Goal: Complete application form

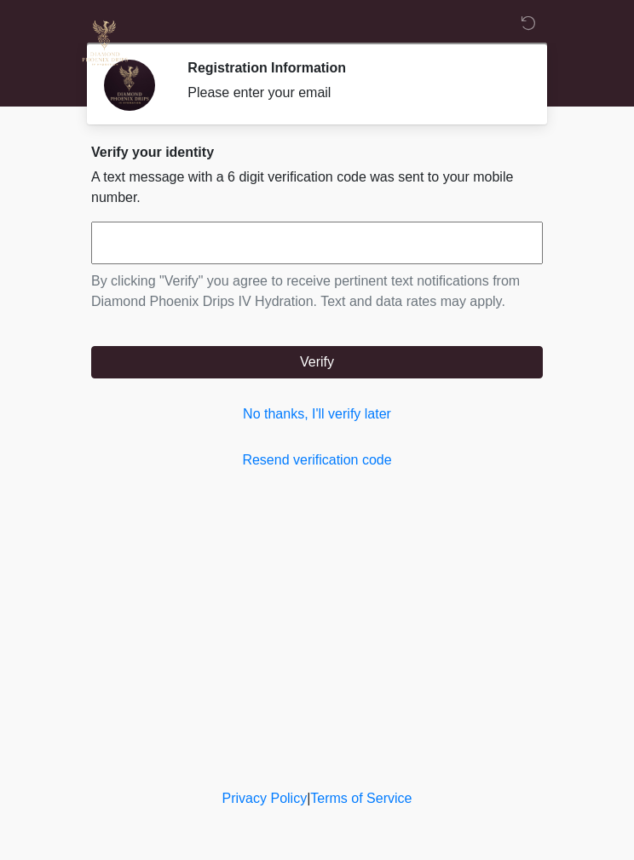
click at [358, 422] on link "No thanks, I'll verify later" at bounding box center [317, 414] width 452 height 20
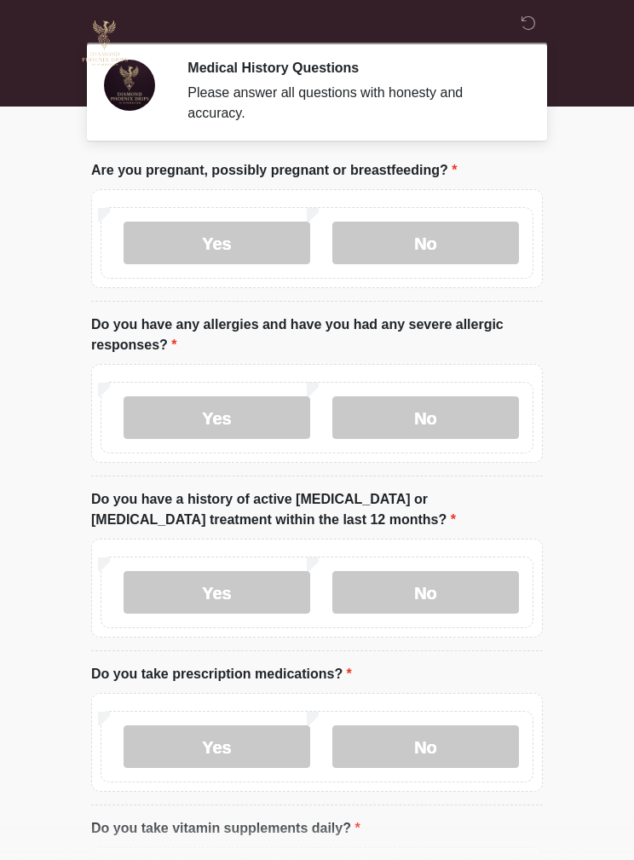
click at [451, 240] on label "No" at bounding box center [426, 243] width 187 height 43
click at [258, 403] on label "Yes" at bounding box center [217, 418] width 187 height 43
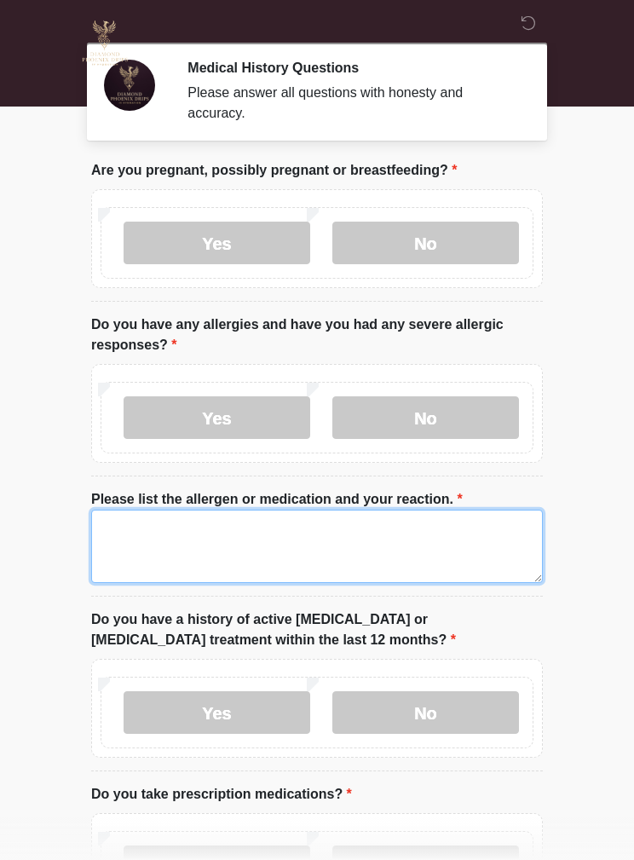
click at [273, 523] on textarea "Please list the allergen or medication and your reaction." at bounding box center [317, 546] width 452 height 73
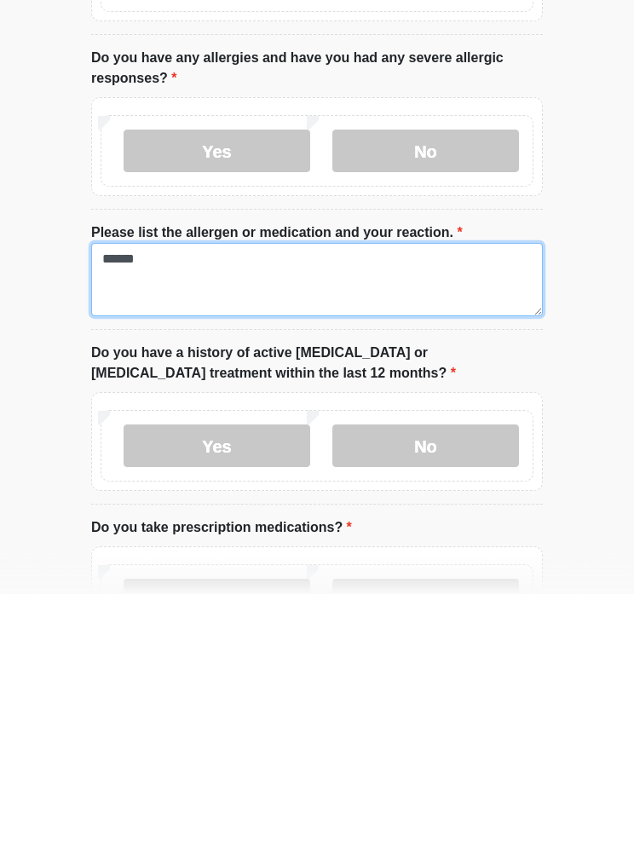
type textarea "******"
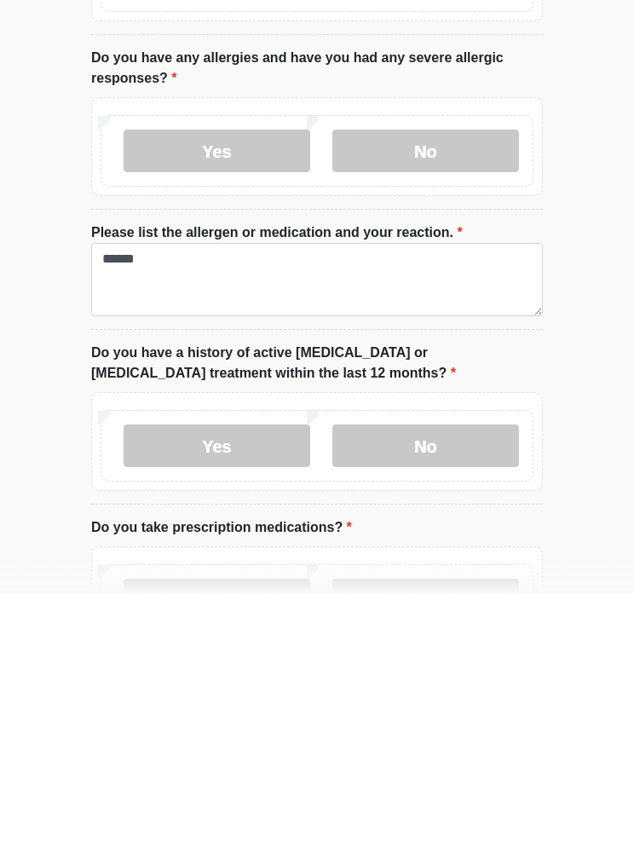
click at [469, 692] on label "No" at bounding box center [426, 713] width 187 height 43
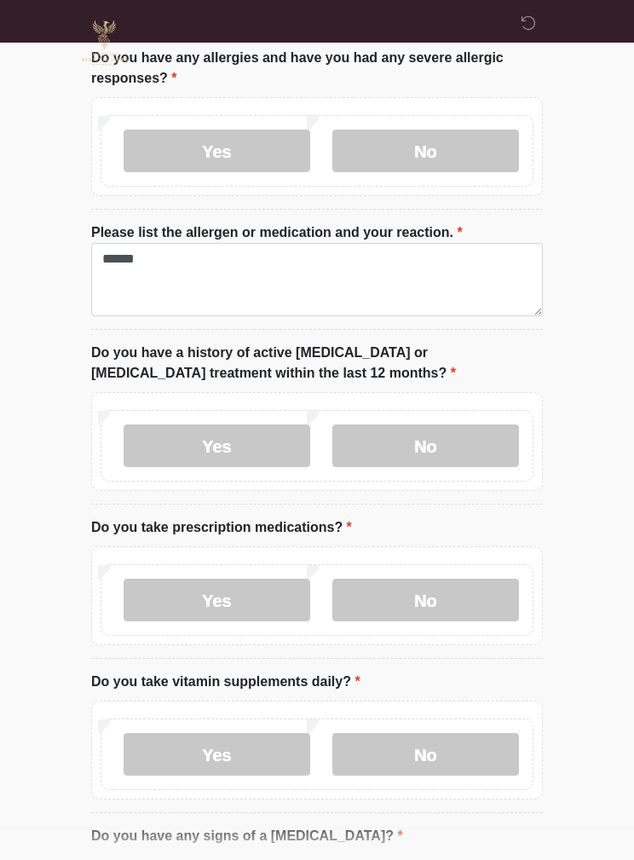
click at [261, 610] on label "Yes" at bounding box center [217, 600] width 187 height 43
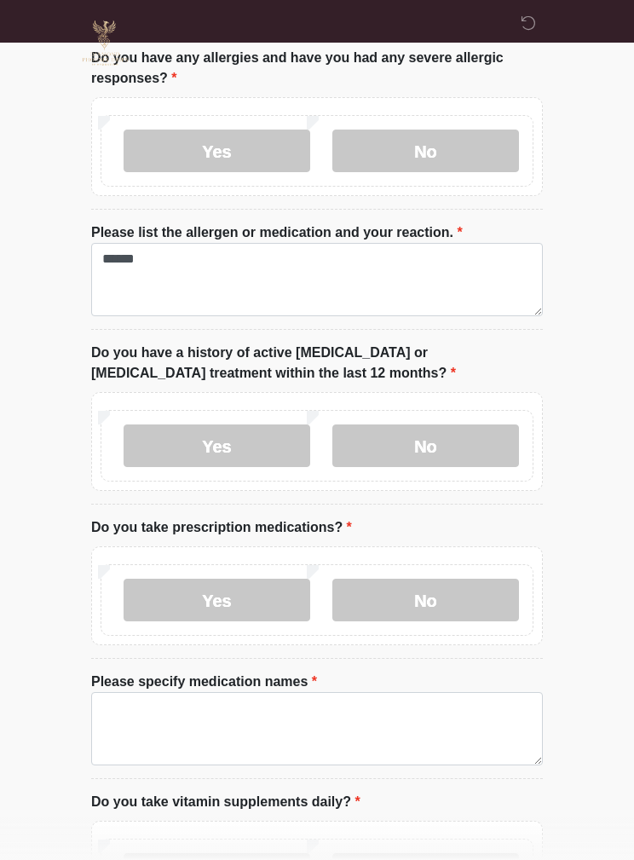
click at [218, 710] on textarea "Please specify medication names" at bounding box center [317, 728] width 452 height 73
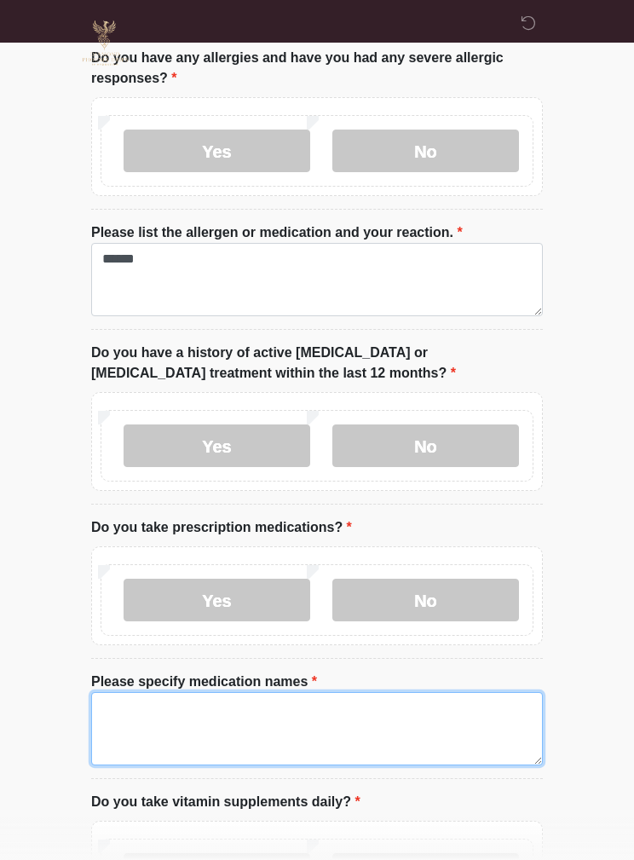
scroll to position [359, 0]
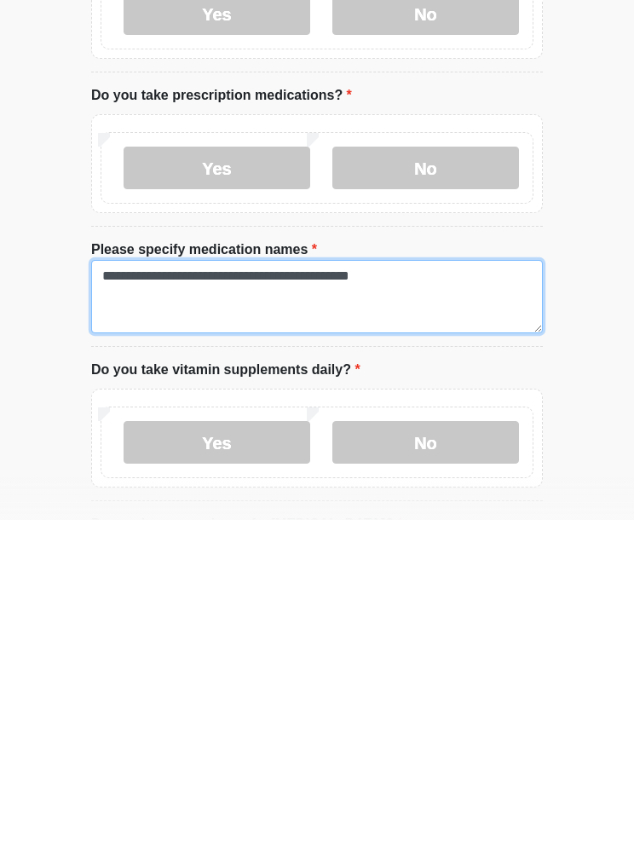
type textarea "**********"
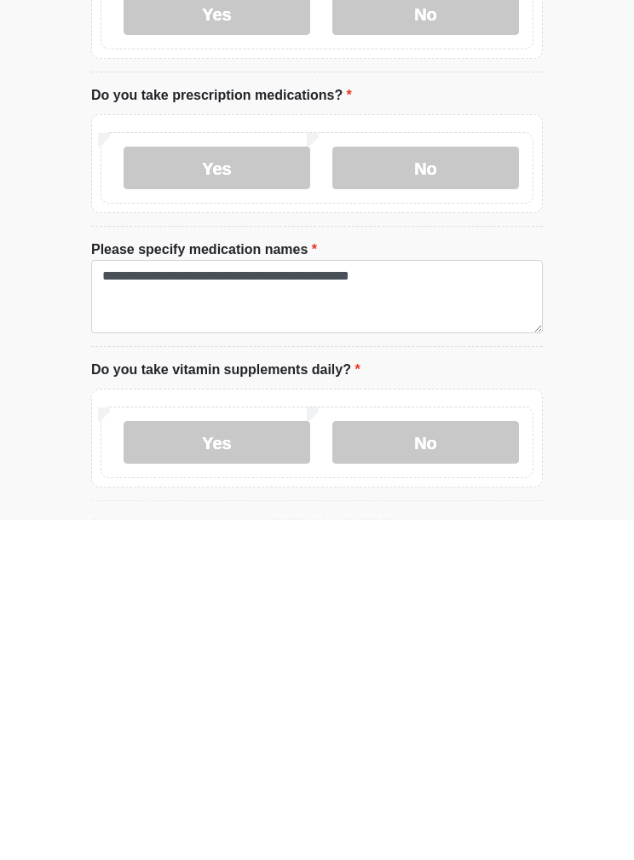
click at [603, 465] on html "‎ ‎ ‎ ‎ Medical History Questions Please answer all questions with honesty and …" at bounding box center [317, 71] width 634 height 860
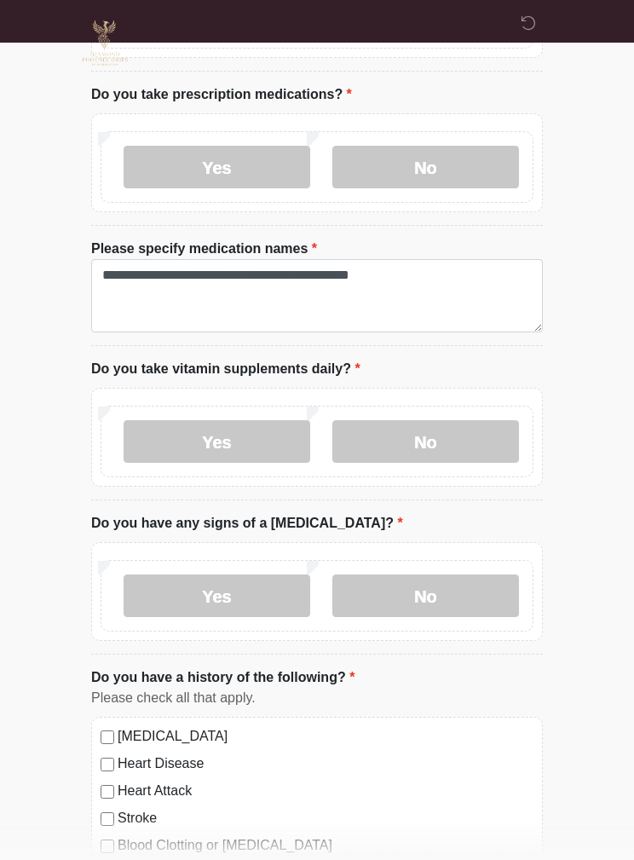
click at [443, 446] on label "No" at bounding box center [426, 441] width 187 height 43
click at [443, 588] on label "No" at bounding box center [426, 596] width 187 height 43
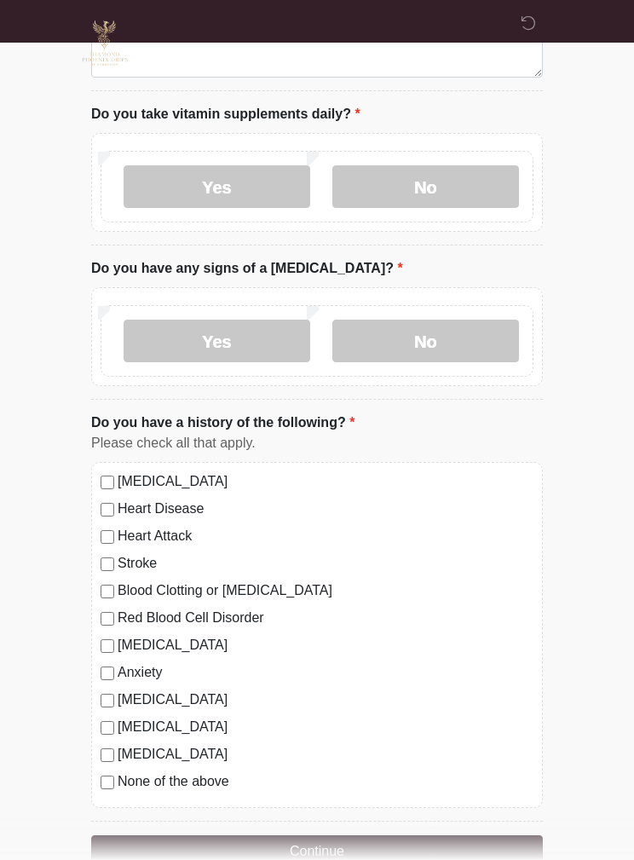
scroll to position [941, 0]
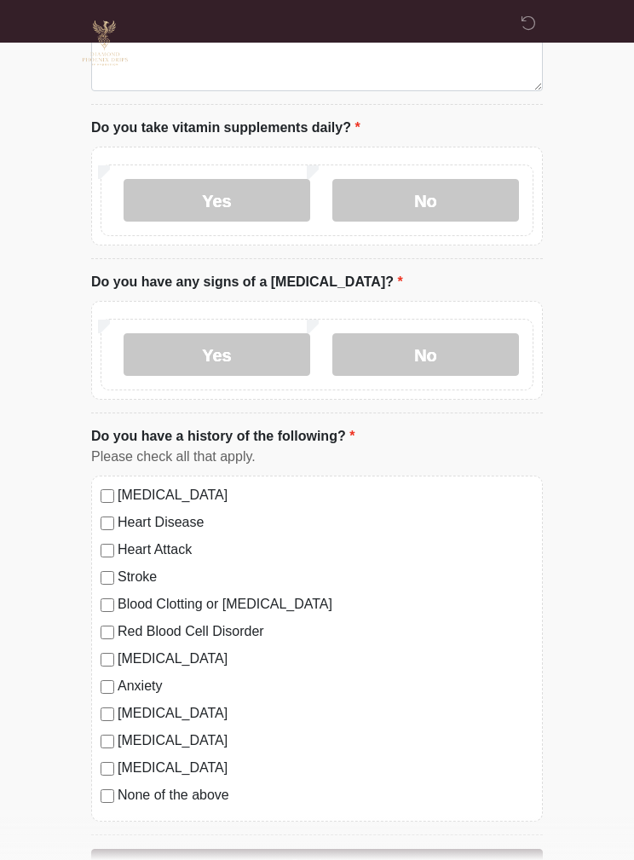
click at [209, 787] on label "None of the above" at bounding box center [326, 795] width 416 height 20
click at [218, 709] on label "[MEDICAL_DATA]" at bounding box center [326, 714] width 416 height 20
click at [201, 791] on label "None of the above" at bounding box center [326, 795] width 416 height 20
click at [222, 795] on label "None of the above" at bounding box center [326, 795] width 416 height 20
click at [226, 715] on label "[MEDICAL_DATA]" at bounding box center [326, 714] width 416 height 20
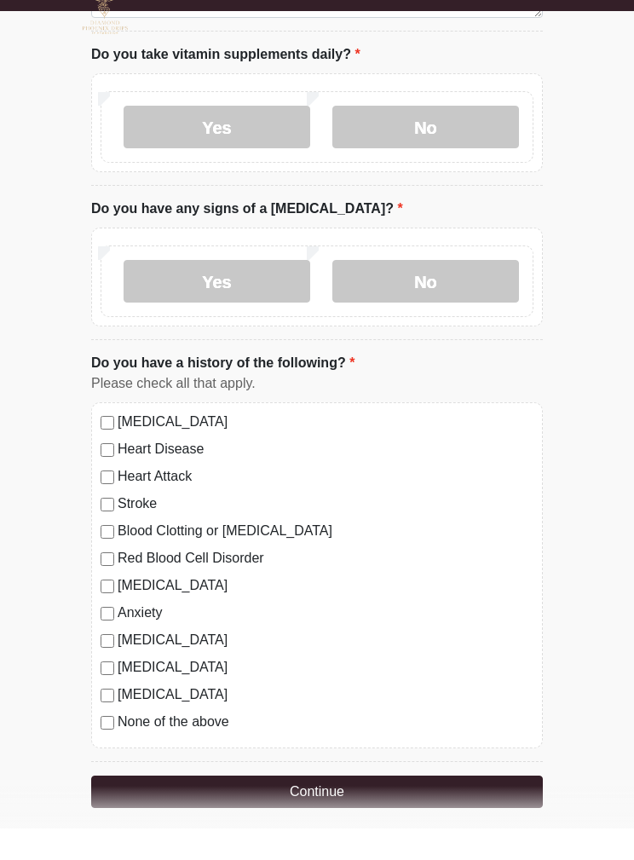
scroll to position [983, 0]
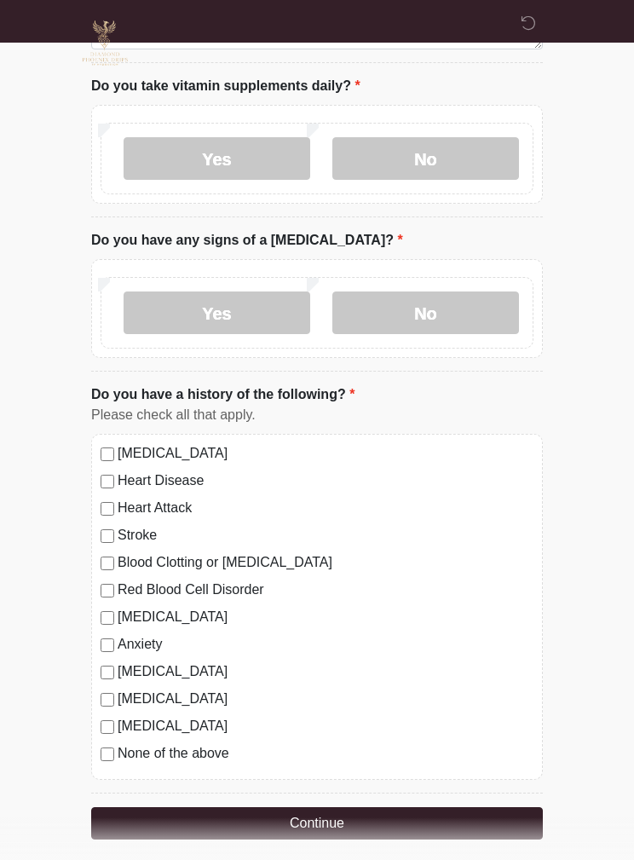
click at [210, 751] on label "None of the above" at bounding box center [326, 754] width 416 height 20
click at [228, 662] on label "[MEDICAL_DATA]" at bounding box center [326, 672] width 416 height 20
click at [353, 814] on button "Continue" at bounding box center [317, 824] width 452 height 32
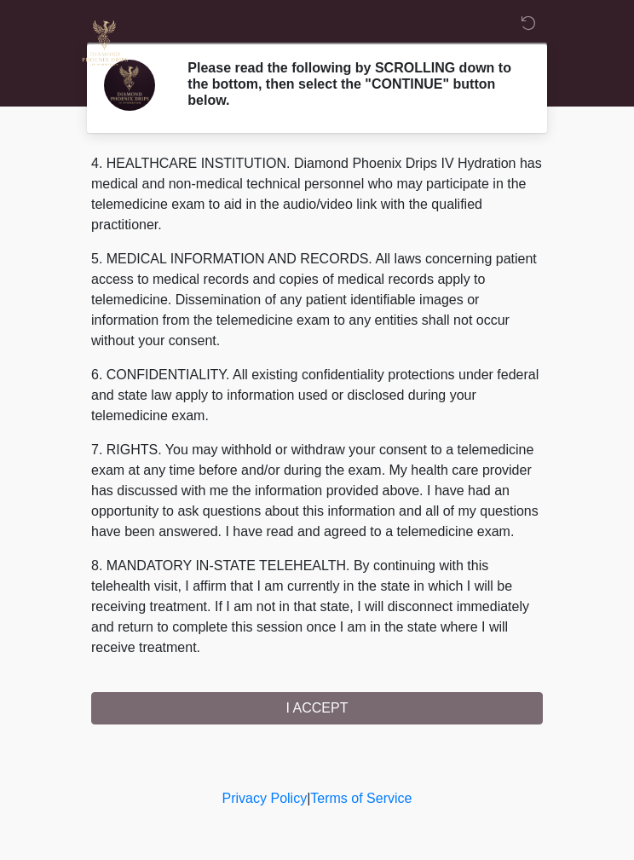
scroll to position [490, 0]
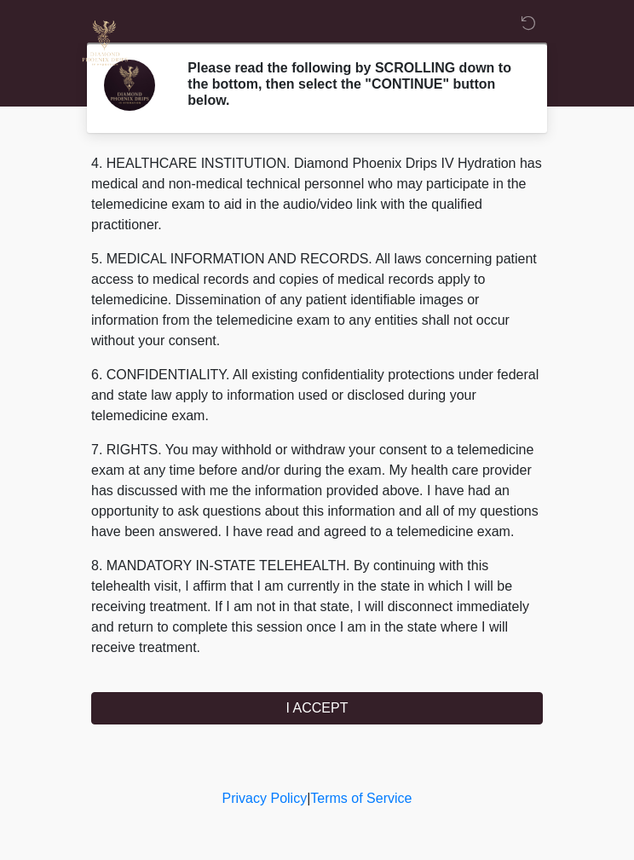
click at [467, 715] on button "I ACCEPT" at bounding box center [317, 708] width 452 height 32
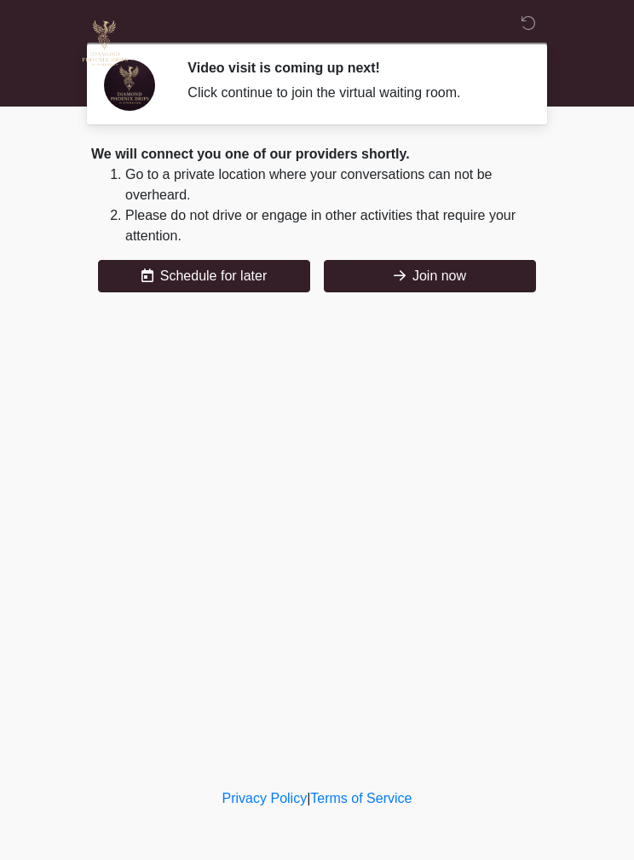
click at [507, 287] on button "Join now" at bounding box center [430, 276] width 212 height 32
